Goal: Transaction & Acquisition: Purchase product/service

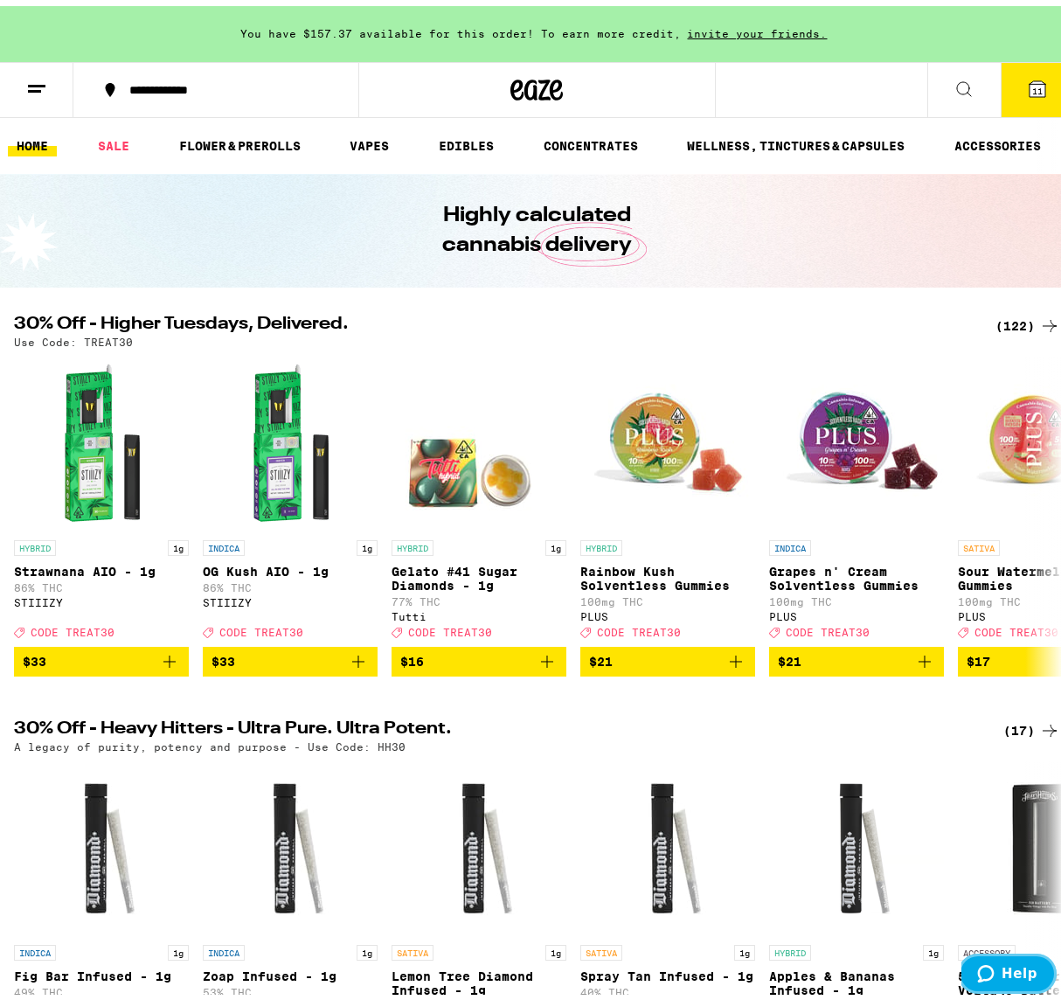
click at [950, 739] on span "Help" at bounding box center [989, 972] width 24 height 17
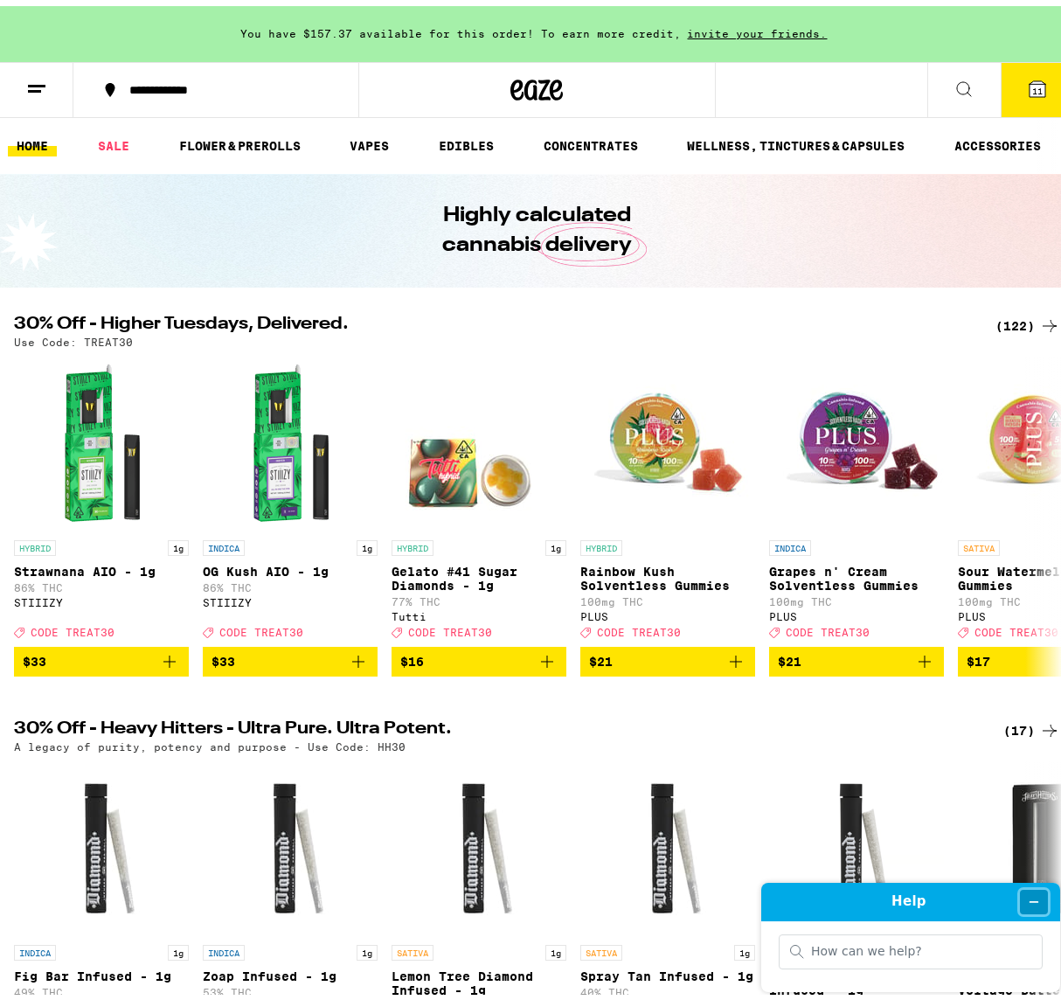
click at [950, 739] on icon "Minimize widget" at bounding box center [1035, 901] width 8 height 0
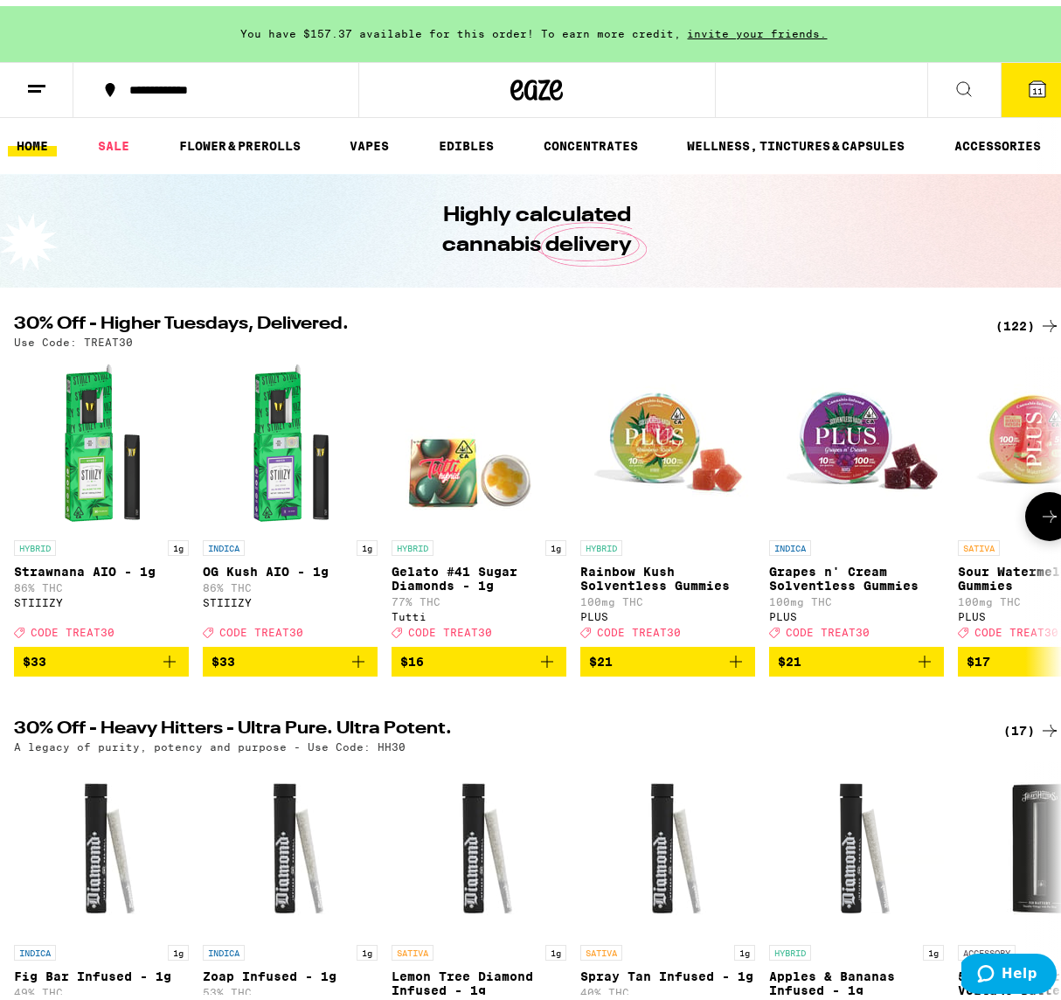
click at [360, 666] on icon "Add to bag" at bounding box center [358, 655] width 21 height 21
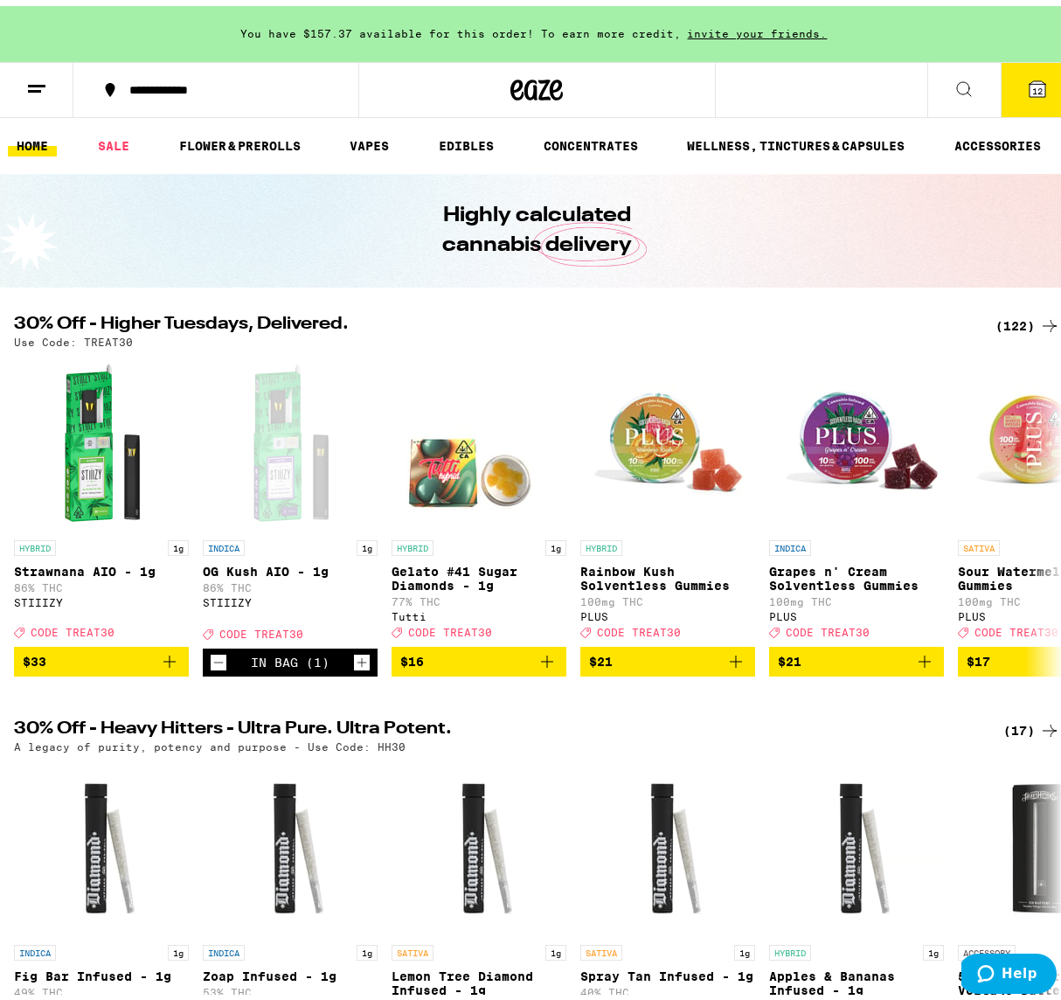
click at [950, 88] on button "12" at bounding box center [1037, 84] width 73 height 54
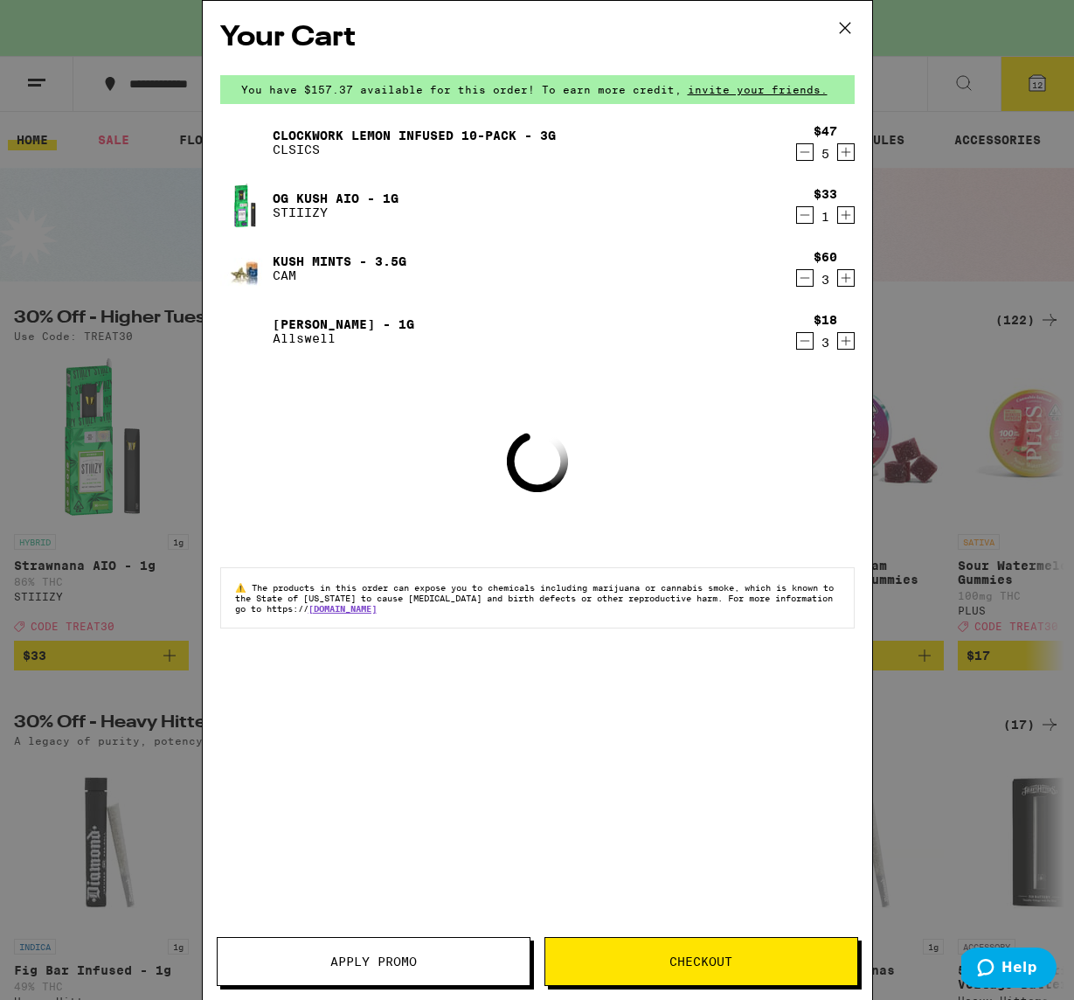
click at [808, 160] on icon "Decrement" at bounding box center [805, 152] width 16 height 21
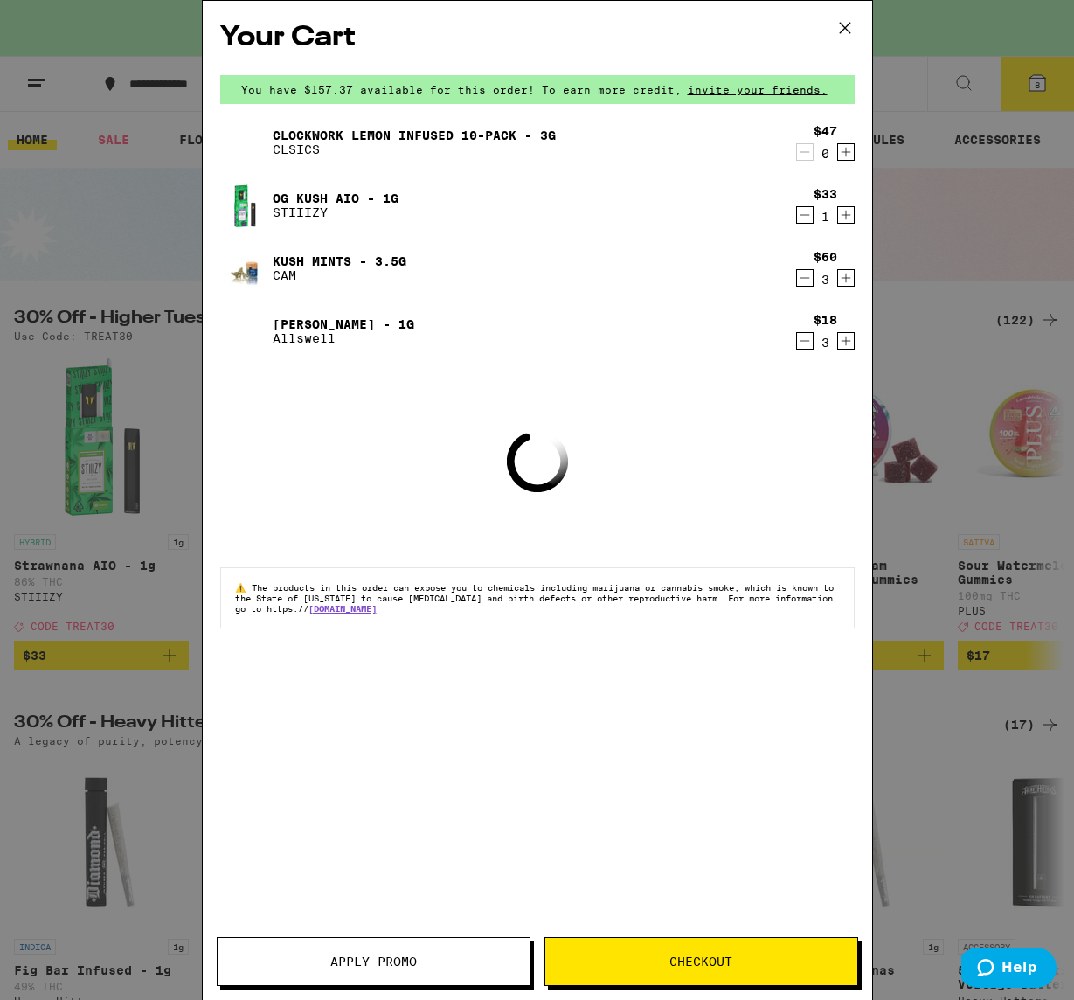
click at [808, 160] on icon "Decrement" at bounding box center [805, 152] width 16 height 21
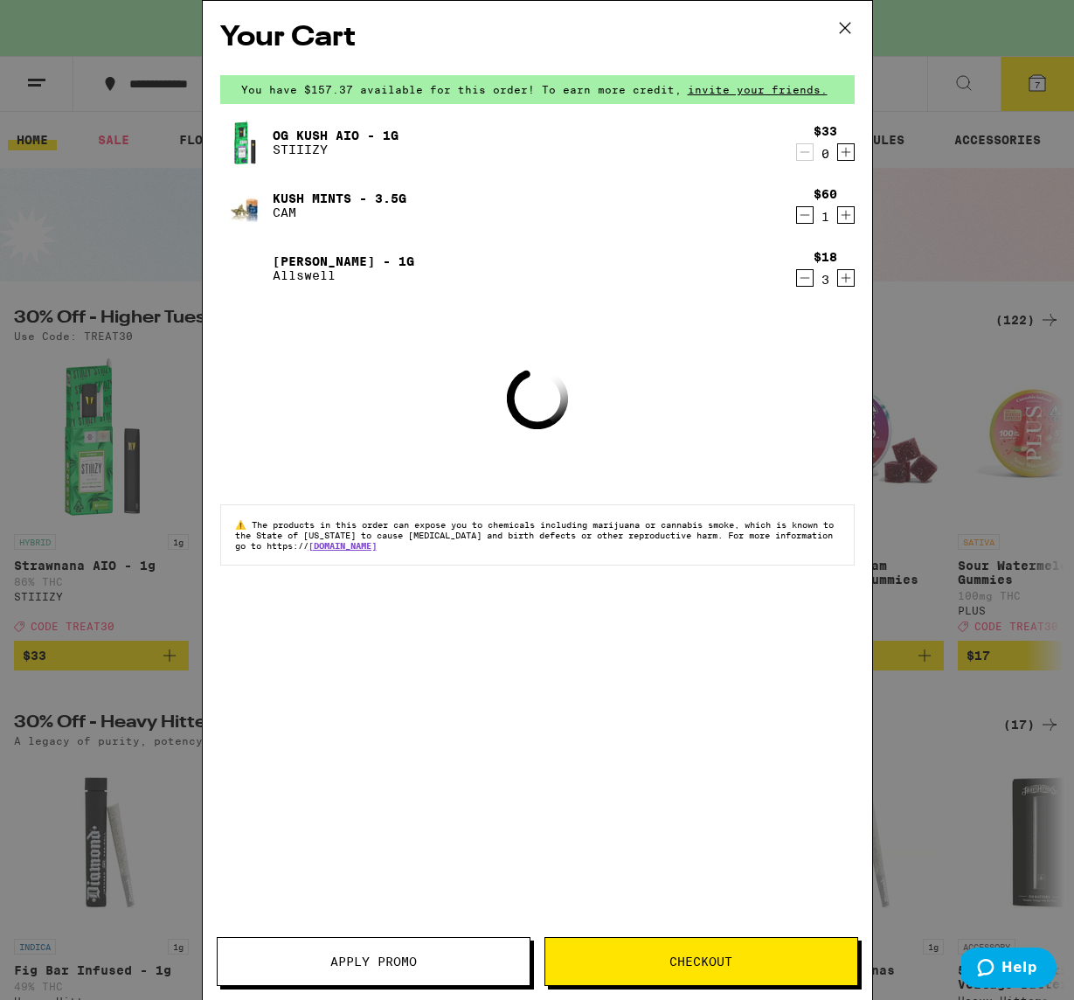
click at [803, 212] on icon "Decrement" at bounding box center [805, 215] width 16 height 21
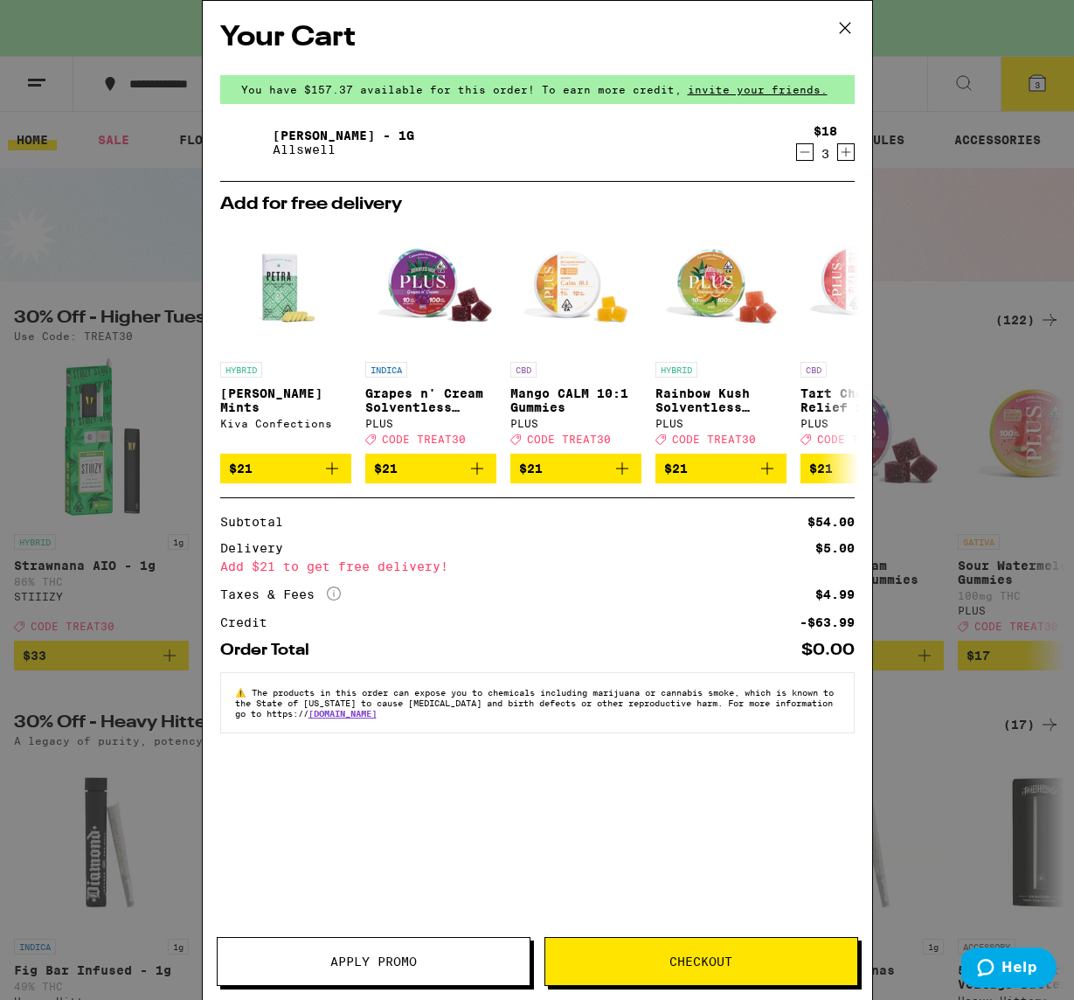
click at [731, 739] on button "Checkout" at bounding box center [702, 961] width 314 height 49
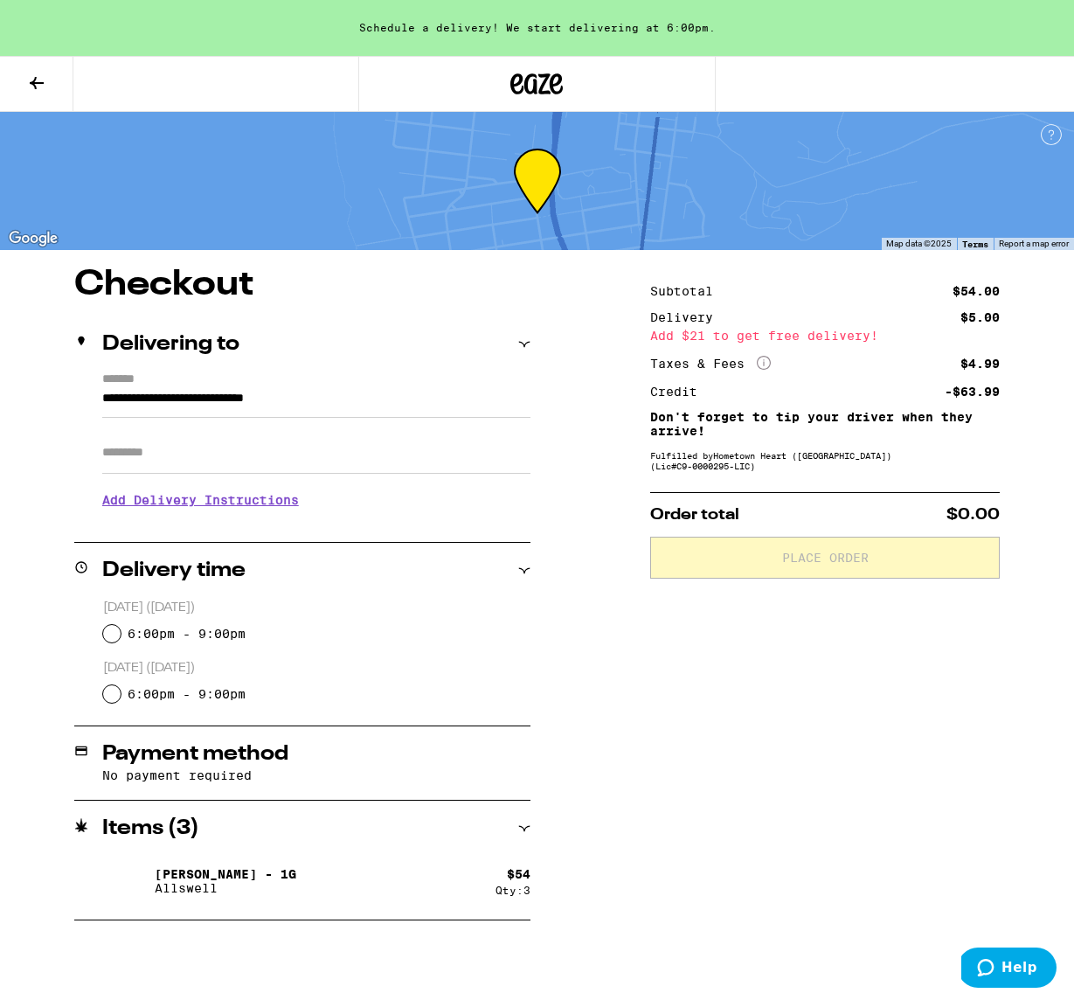
click at [36, 73] on icon at bounding box center [36, 83] width 21 height 21
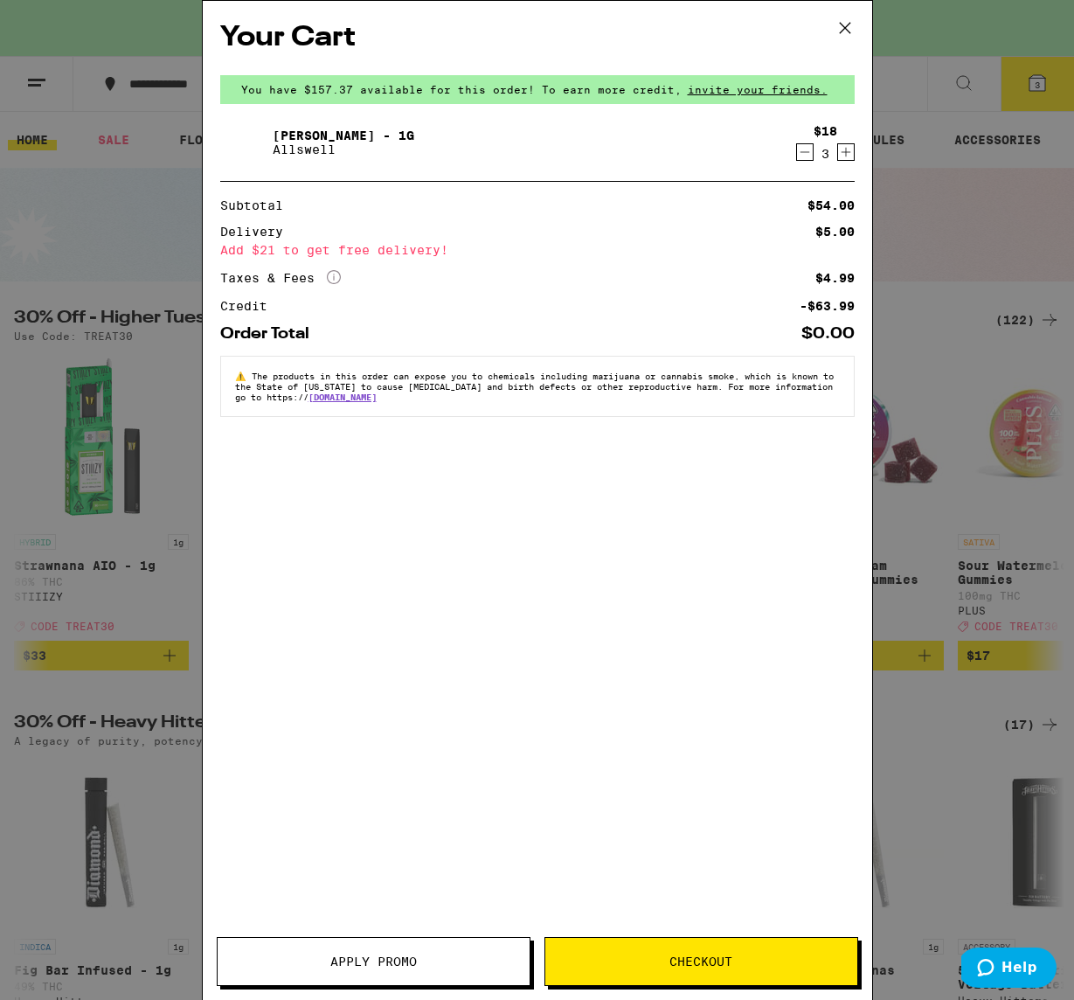
click at [844, 30] on icon at bounding box center [845, 28] width 26 height 26
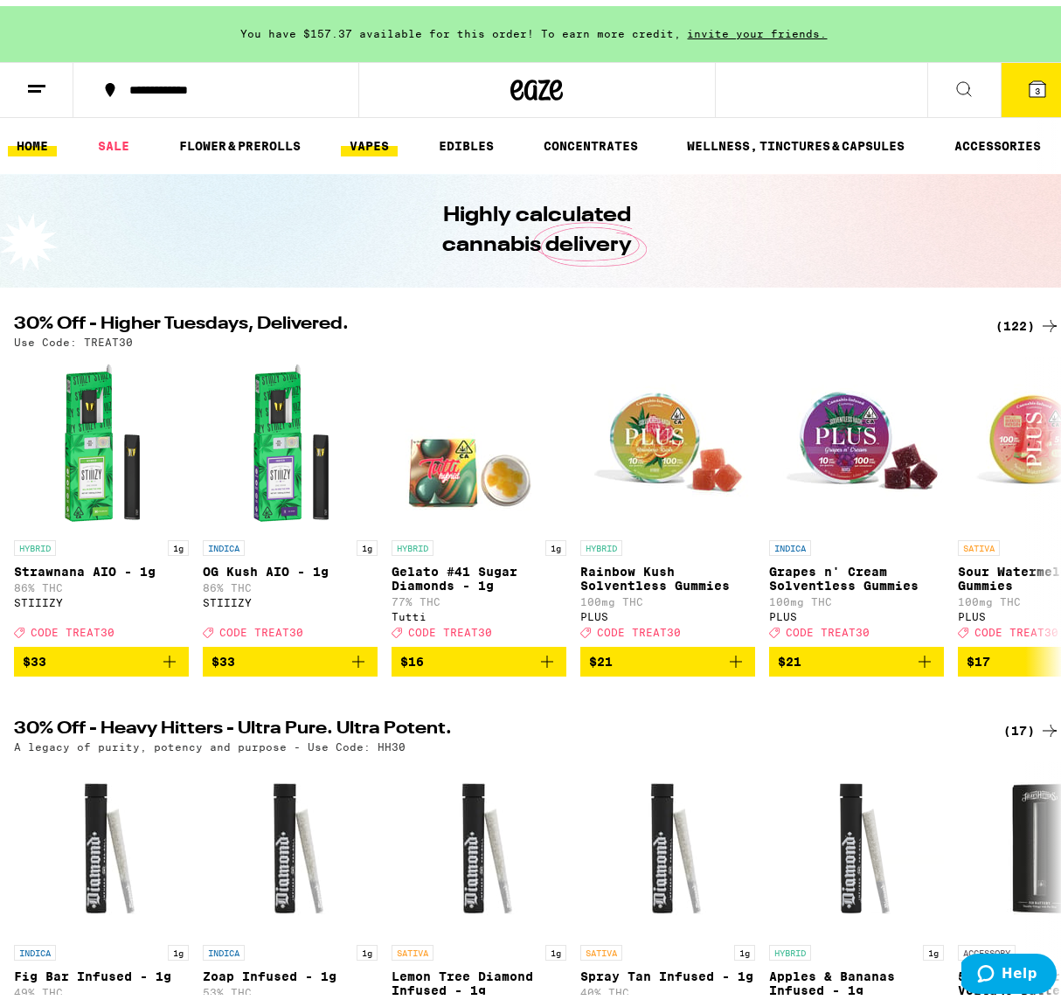
click at [355, 144] on link "VAPES" at bounding box center [369, 139] width 57 height 21
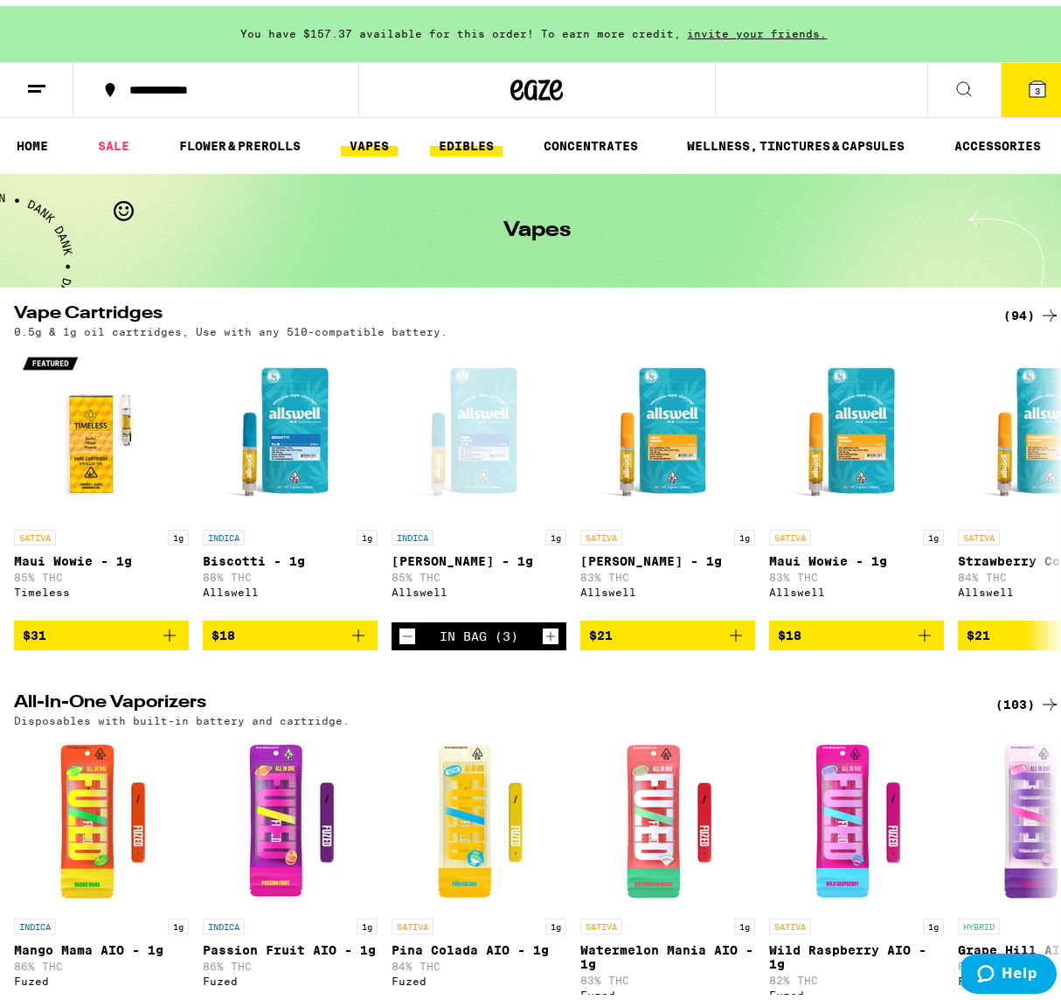
click at [454, 135] on link "EDIBLES" at bounding box center [466, 139] width 73 height 21
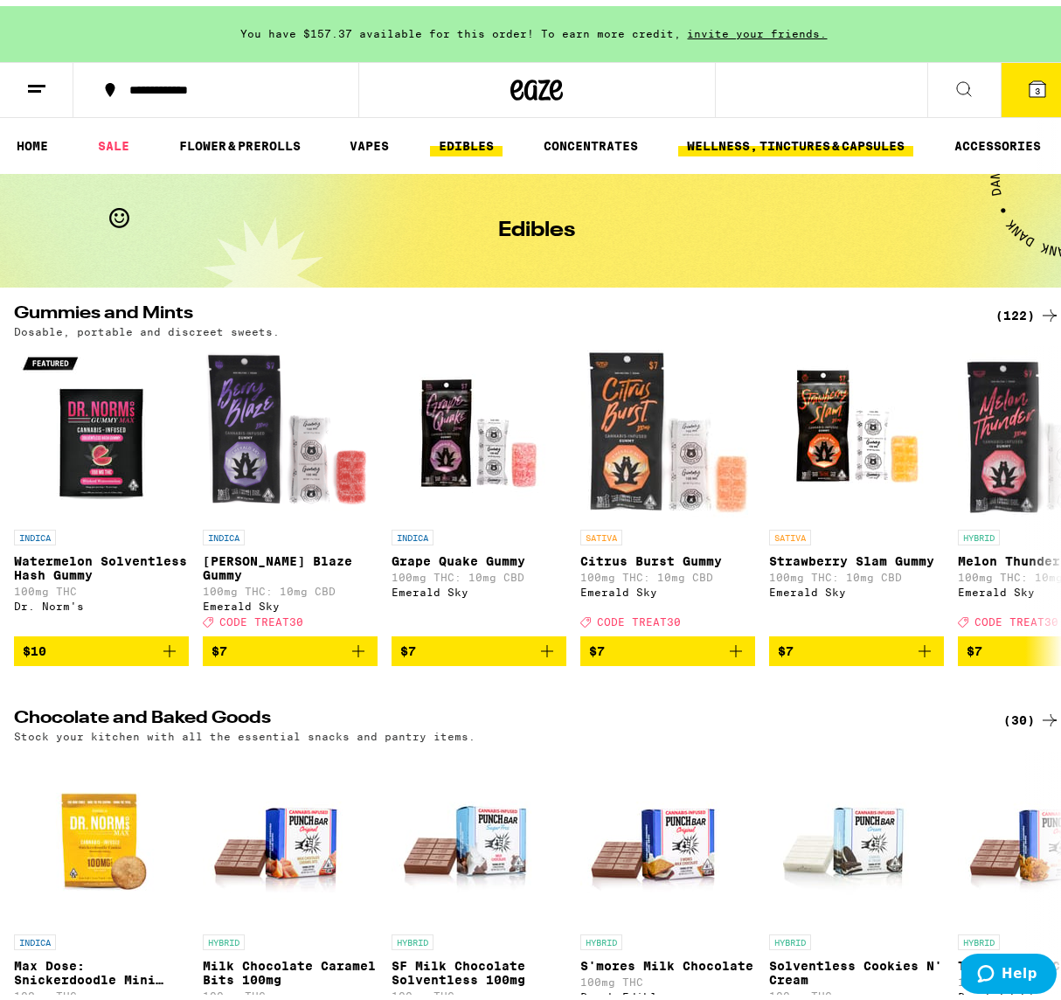
click at [825, 139] on link "WELLNESS, TINCTURES & CAPSULES" at bounding box center [795, 139] width 235 height 21
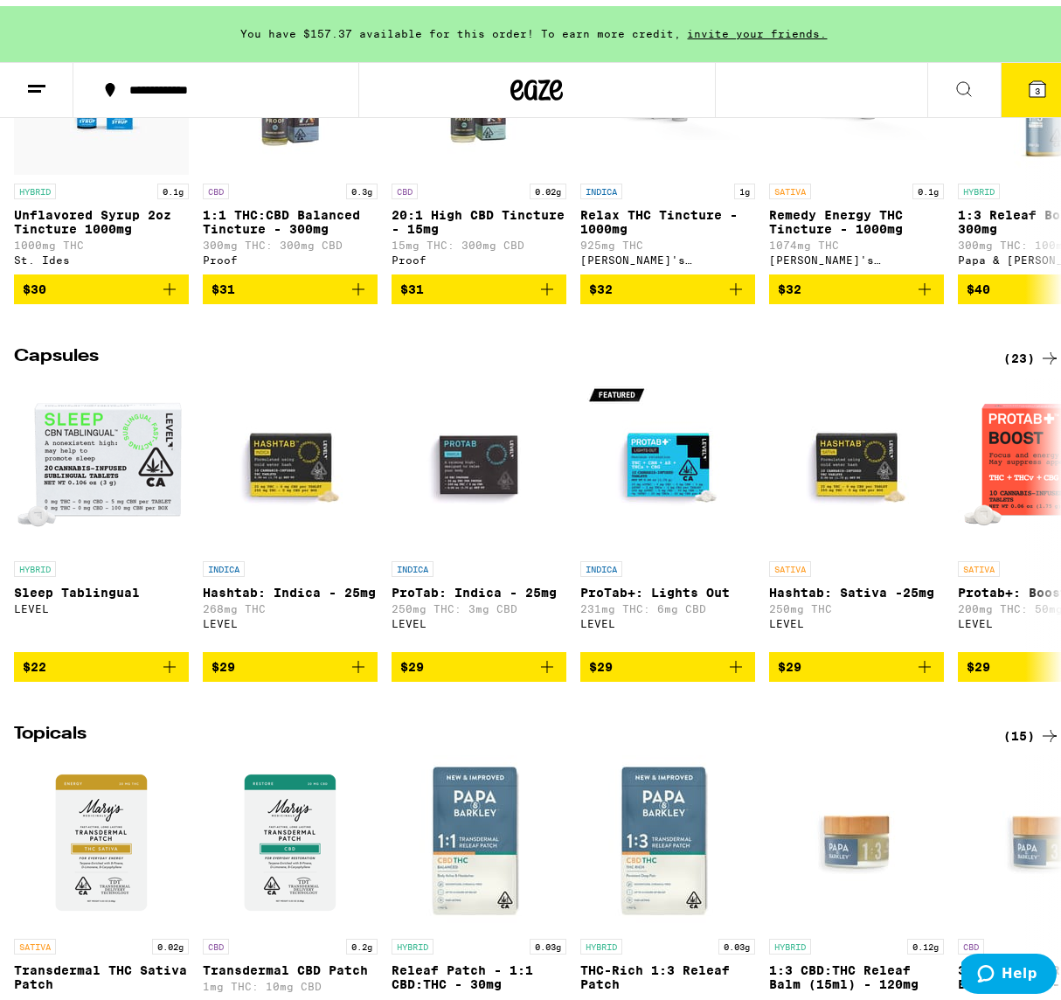
scroll to position [1129, 0]
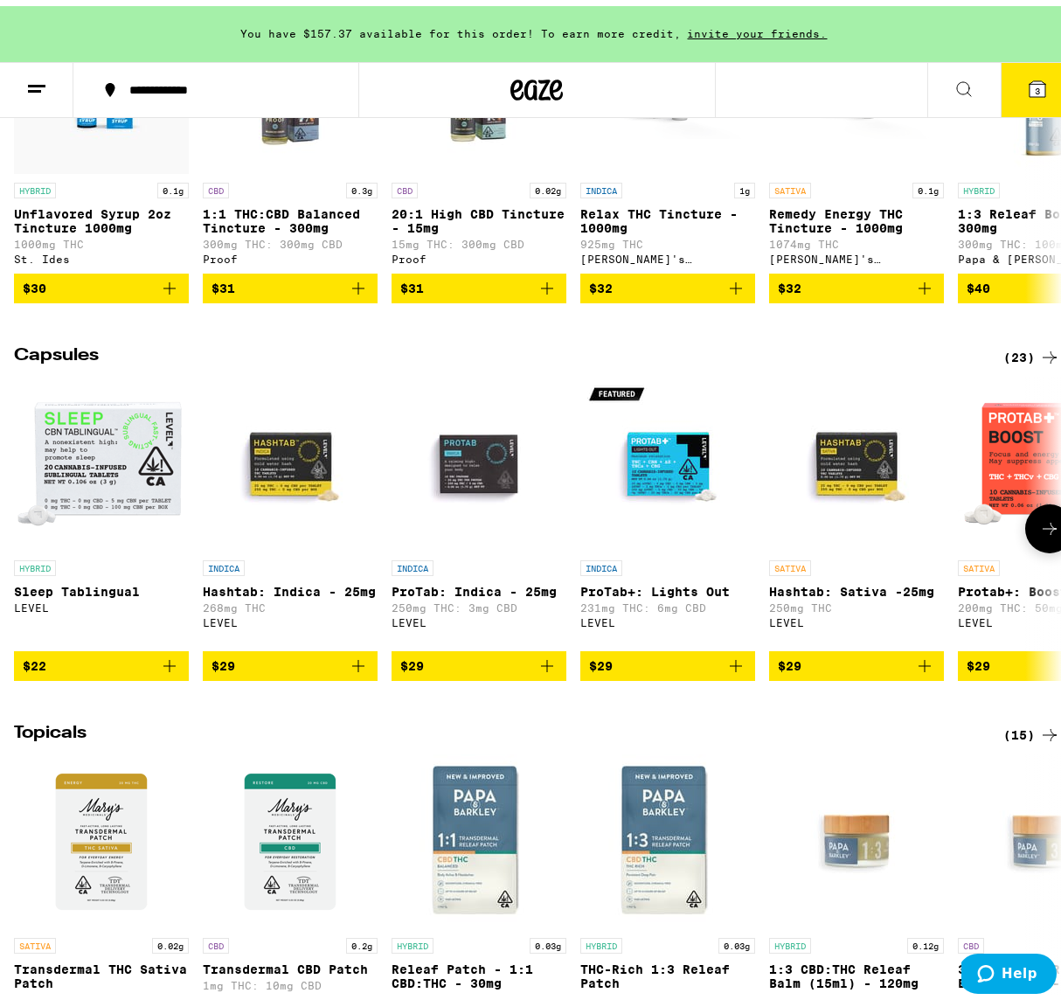
click at [520, 465] on img "Open page for ProTab: Indica - 25mg from LEVEL" at bounding box center [479, 458] width 175 height 175
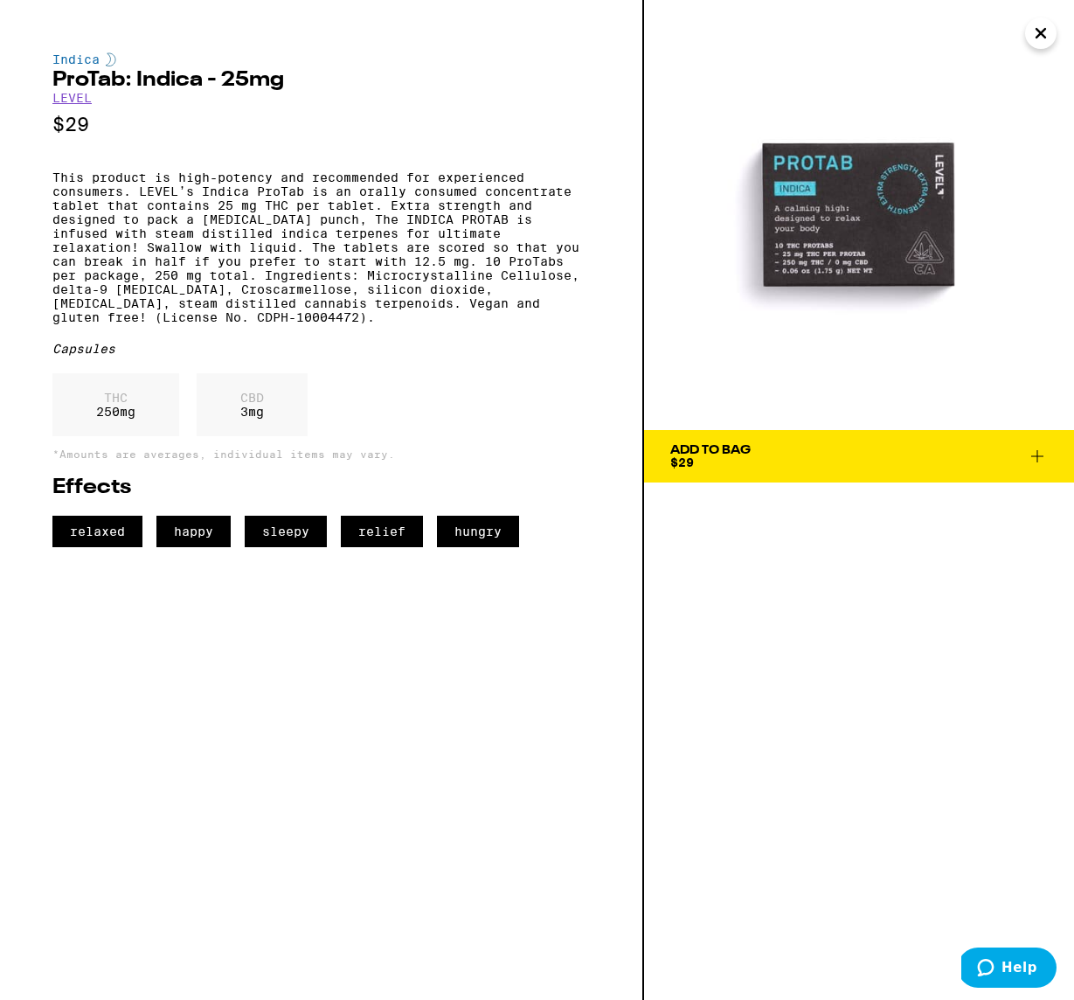
click at [950, 459] on span "Add To Bag $29" at bounding box center [859, 456] width 378 height 24
